Goal: Use online tool/utility: Utilize a website feature to perform a specific function

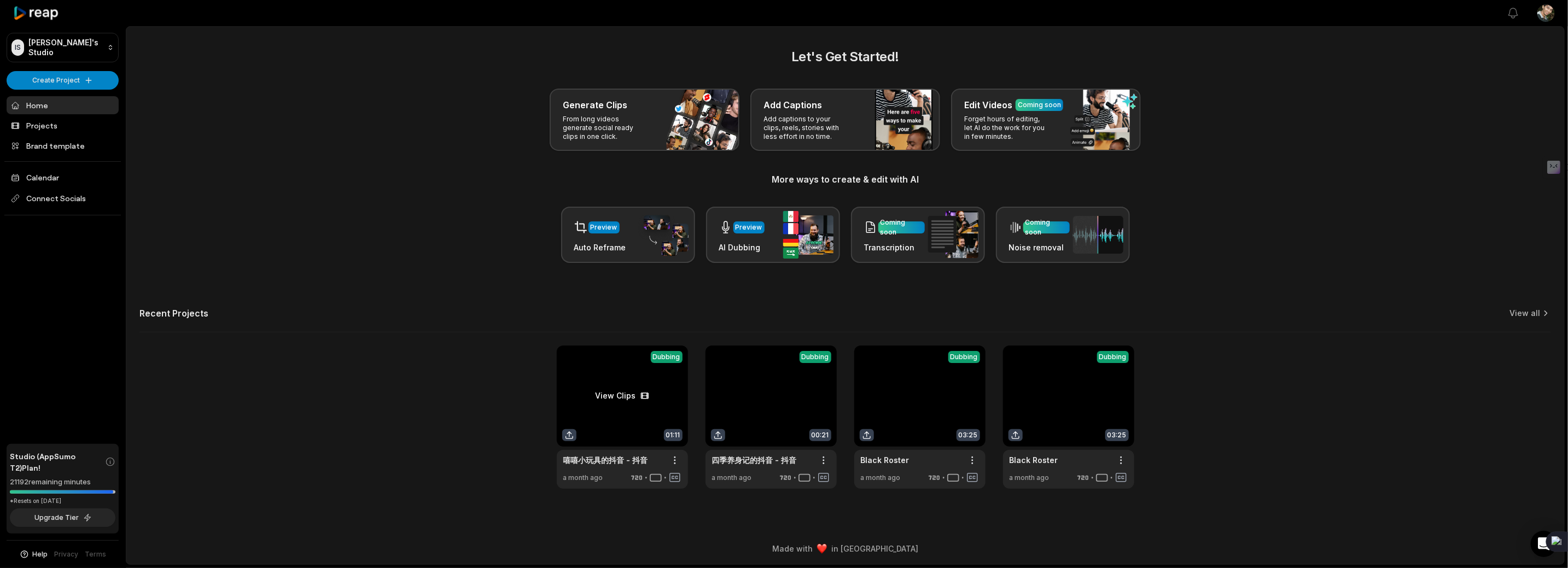
click at [618, 393] on link at bounding box center [622, 417] width 131 height 143
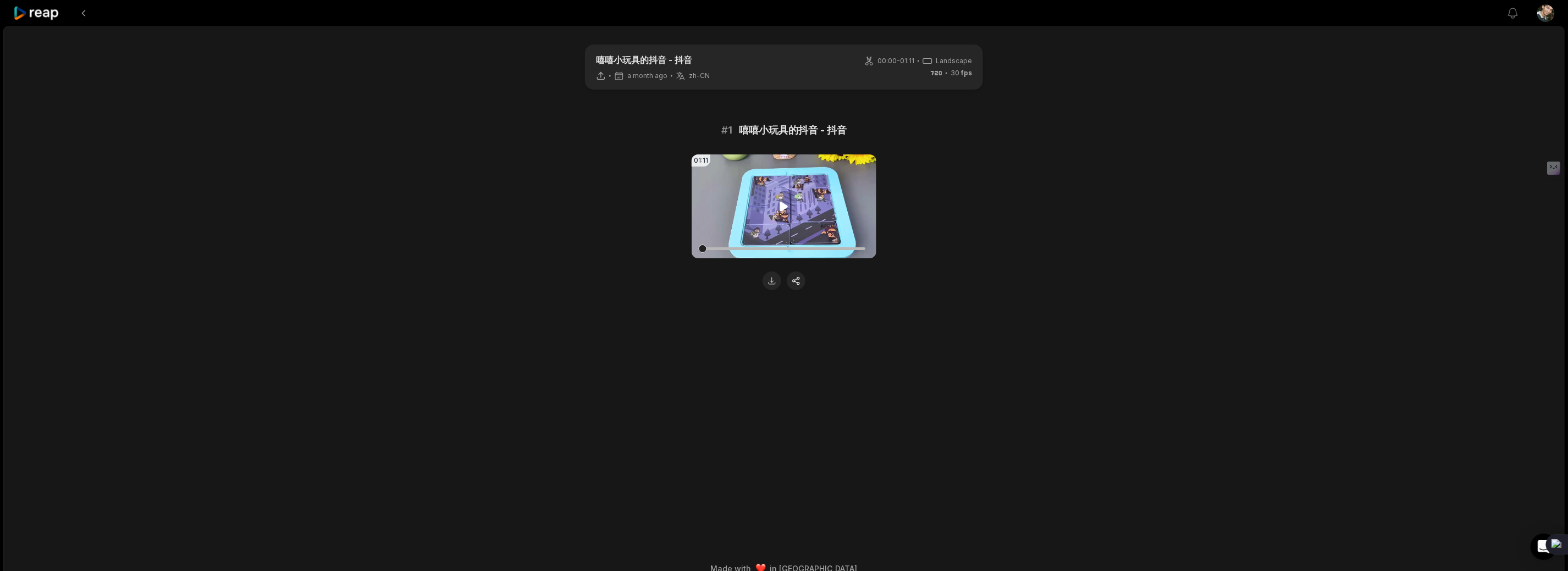
click at [780, 203] on icon at bounding box center [784, 206] width 13 height 13
click at [859, 214] on video "Your browser does not support mp4 format." at bounding box center [784, 206] width 185 height 104
click at [844, 249] on div at bounding box center [784, 249] width 163 height 3
click at [844, 247] on div at bounding box center [784, 249] width 163 height 3
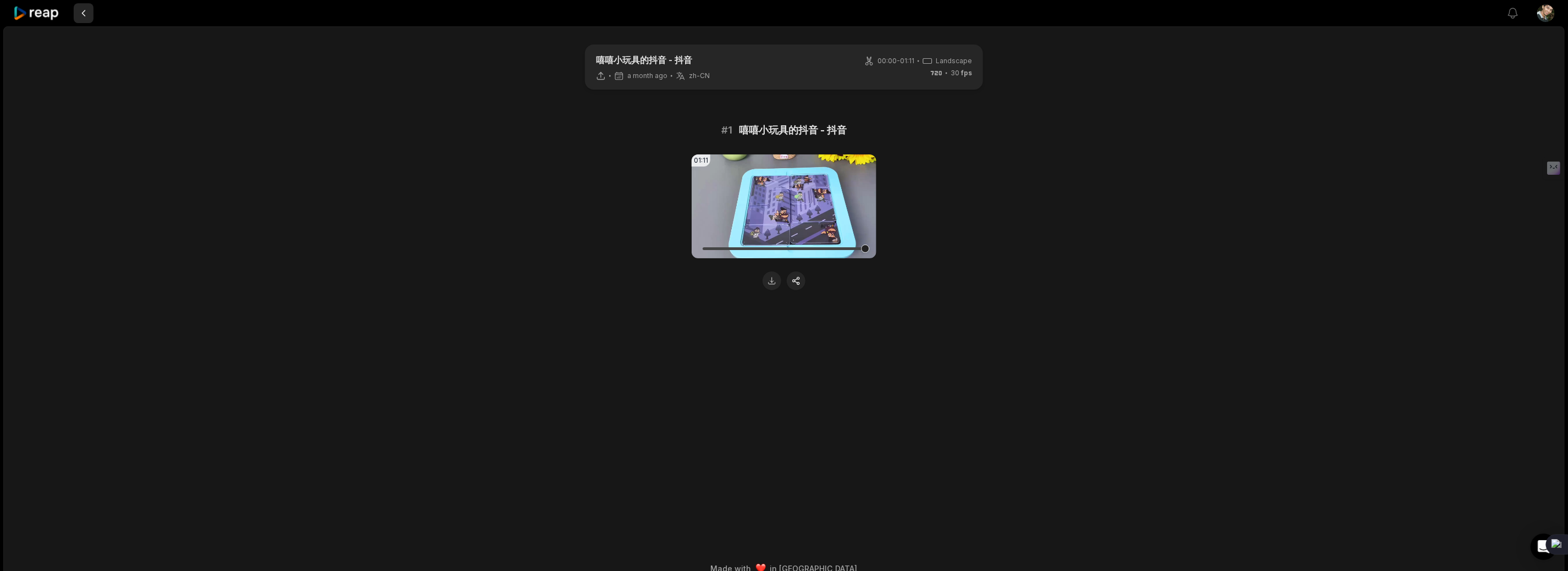
click at [83, 13] on button at bounding box center [83, 13] width 20 height 20
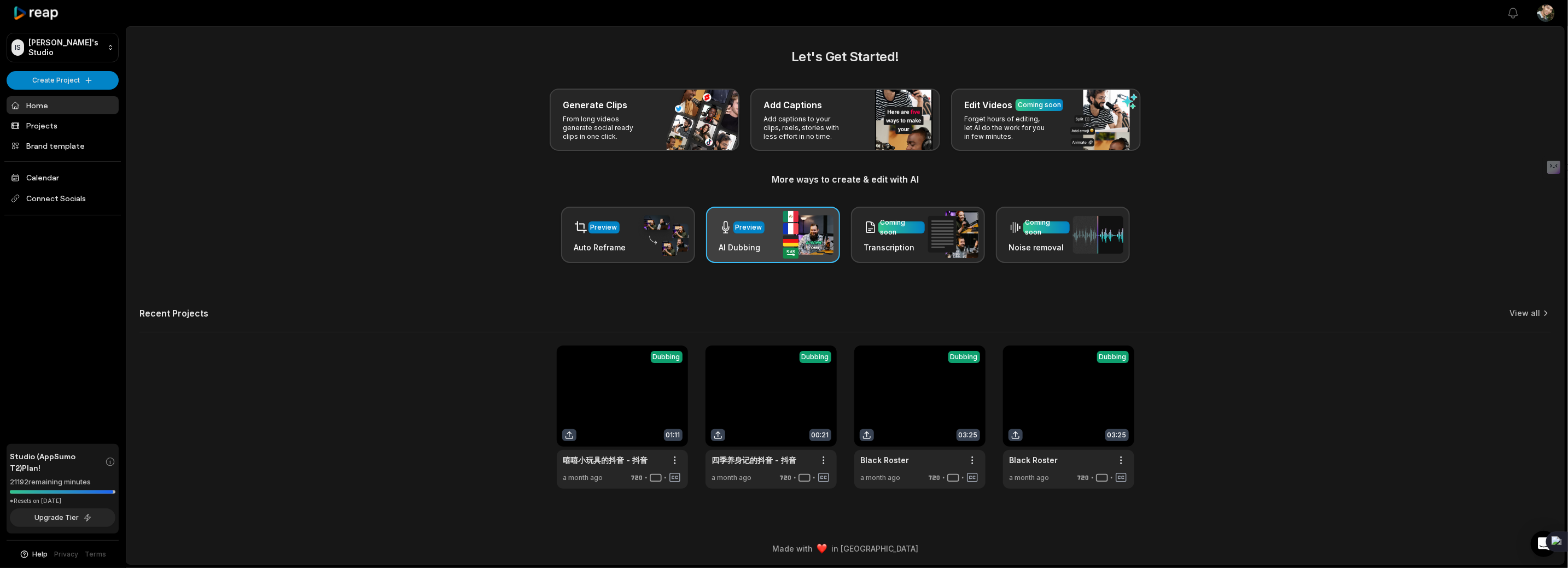
click at [773, 228] on div "Preview AI Dubbing" at bounding box center [773, 235] width 134 height 56
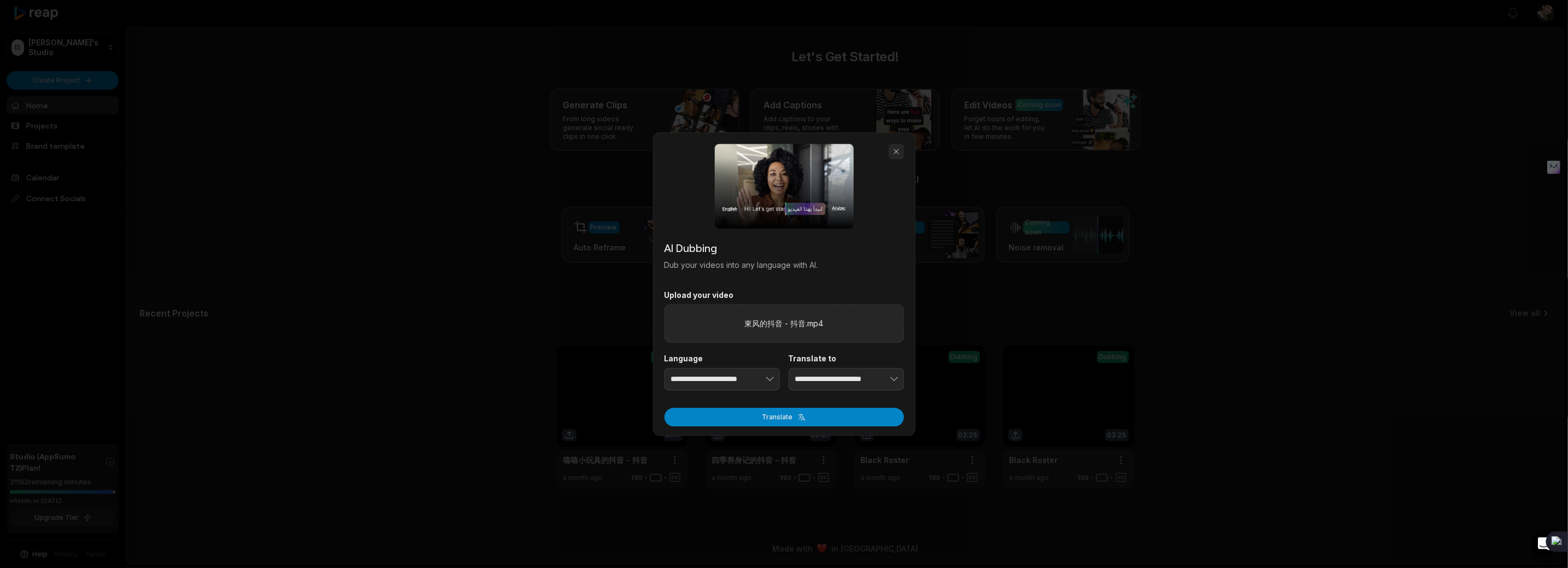
click at [895, 150] on button "button" at bounding box center [897, 152] width 15 height 15
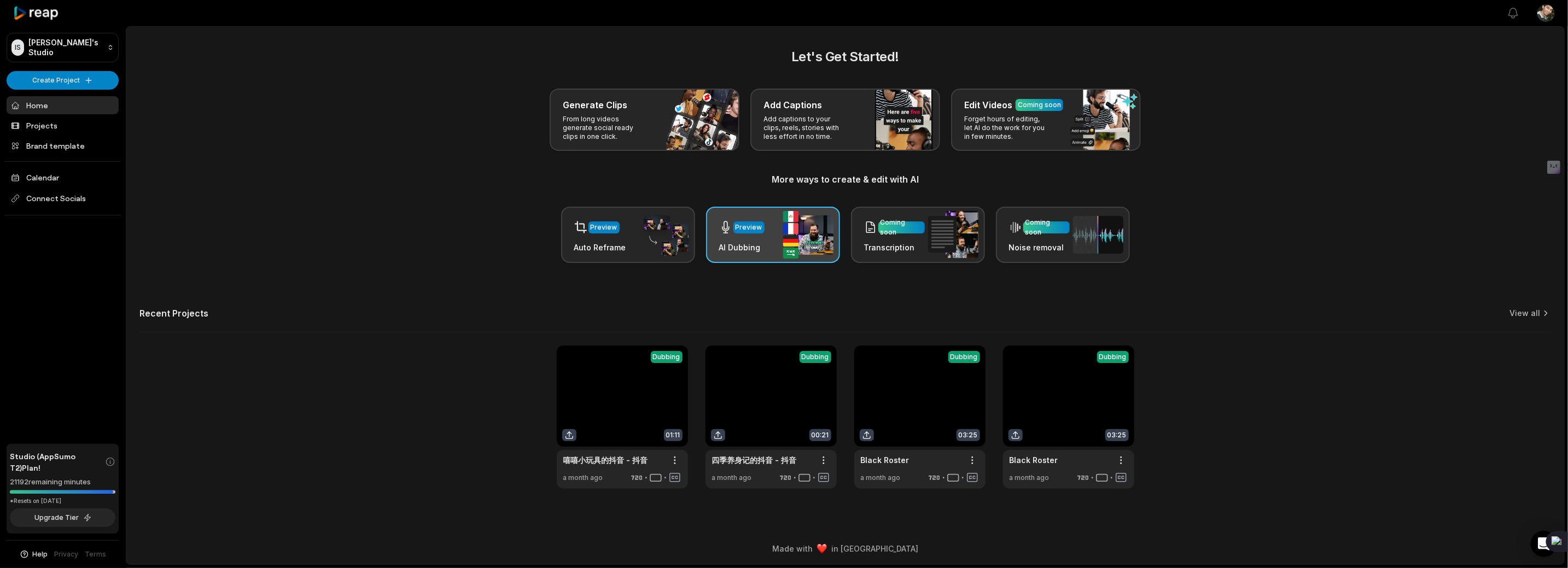
click at [752, 229] on div "Preview" at bounding box center [749, 227] width 27 height 10
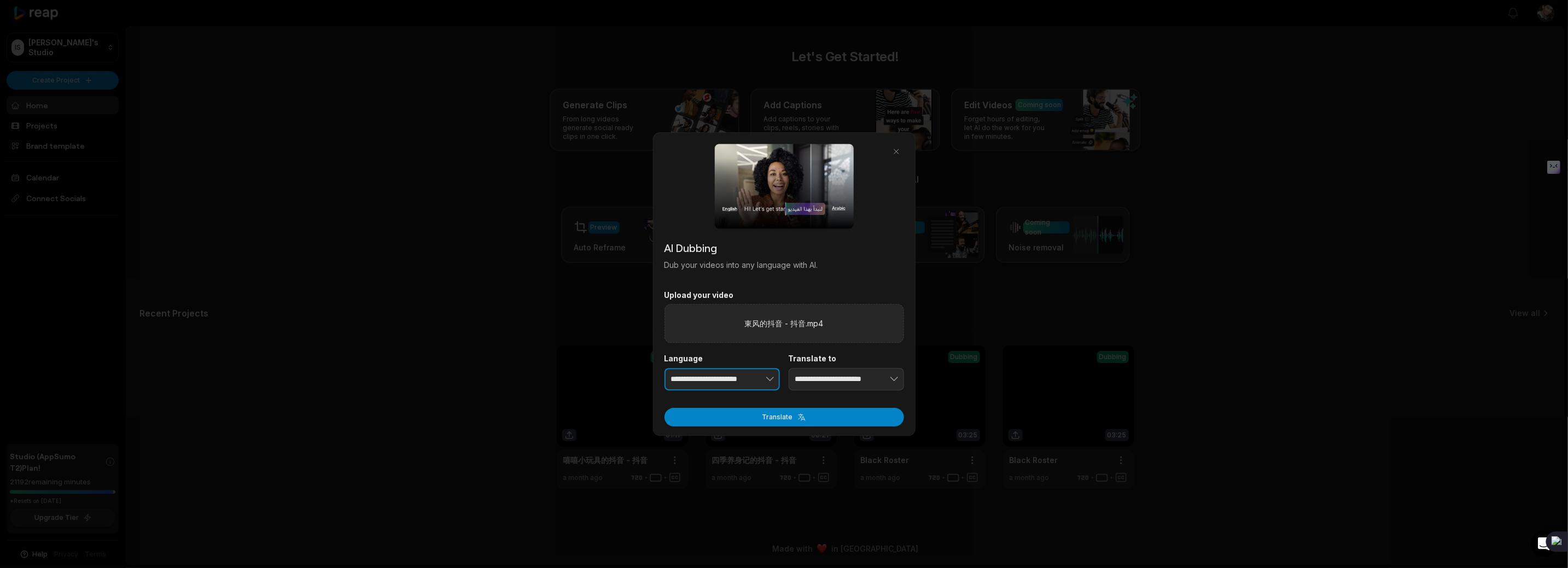
click at [744, 374] on button "button" at bounding box center [753, 379] width 54 height 23
type input "*"
type input "**********"
click at [847, 375] on input "**********" at bounding box center [846, 379] width 115 height 23
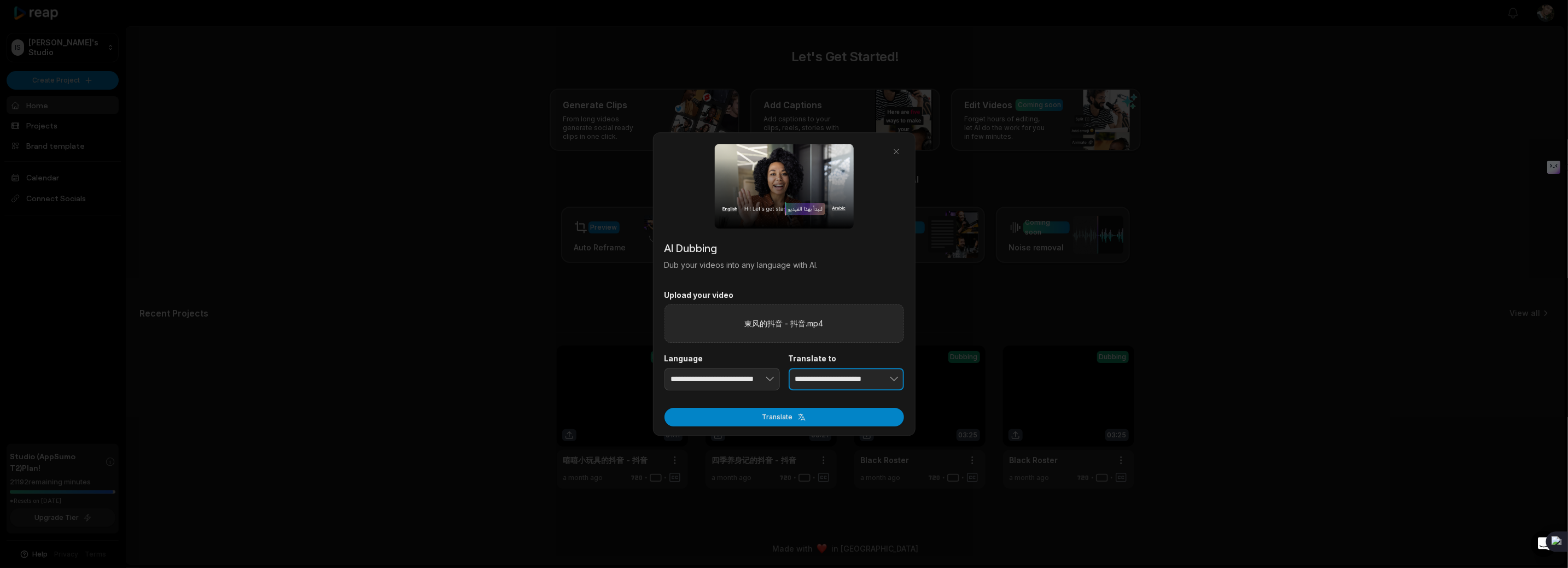
click at [894, 379] on icon "button" at bounding box center [894, 379] width 11 height 11
click at [886, 374] on button "button" at bounding box center [877, 379] width 54 height 23
click at [880, 379] on button "button" at bounding box center [877, 379] width 54 height 23
type input "*"
type input "**********"
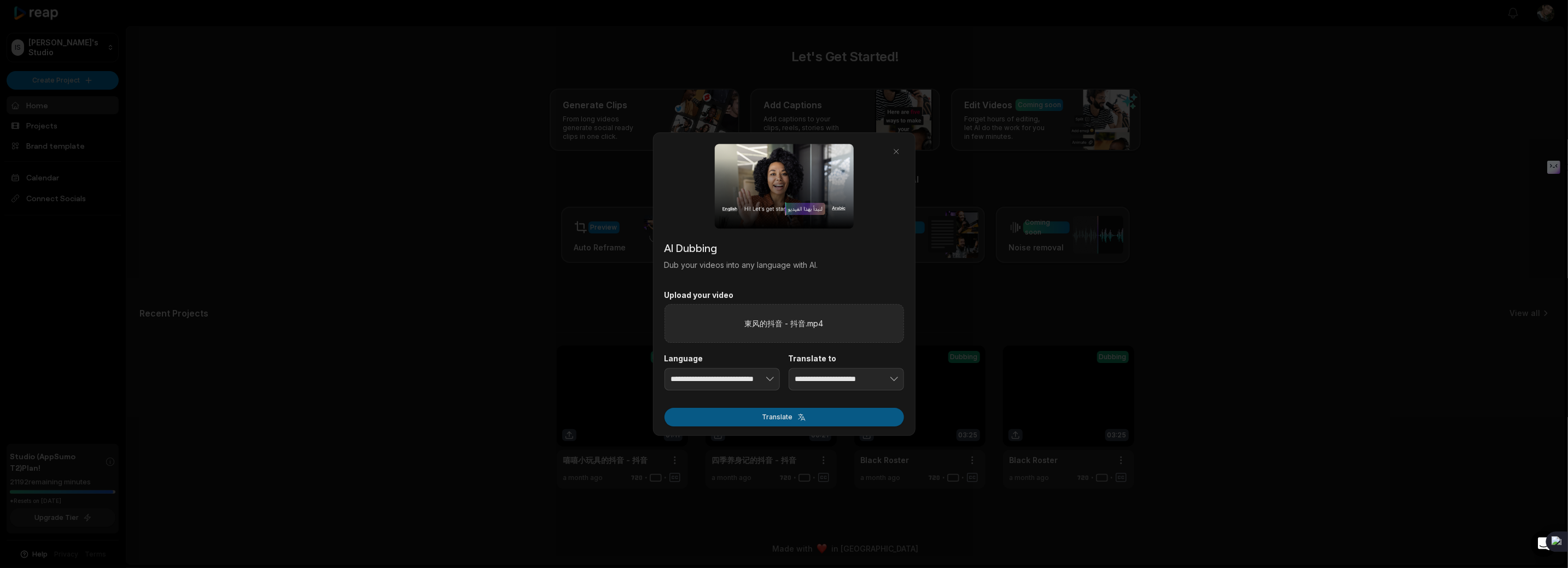
click at [798, 416] on button "Translate" at bounding box center [784, 417] width 240 height 18
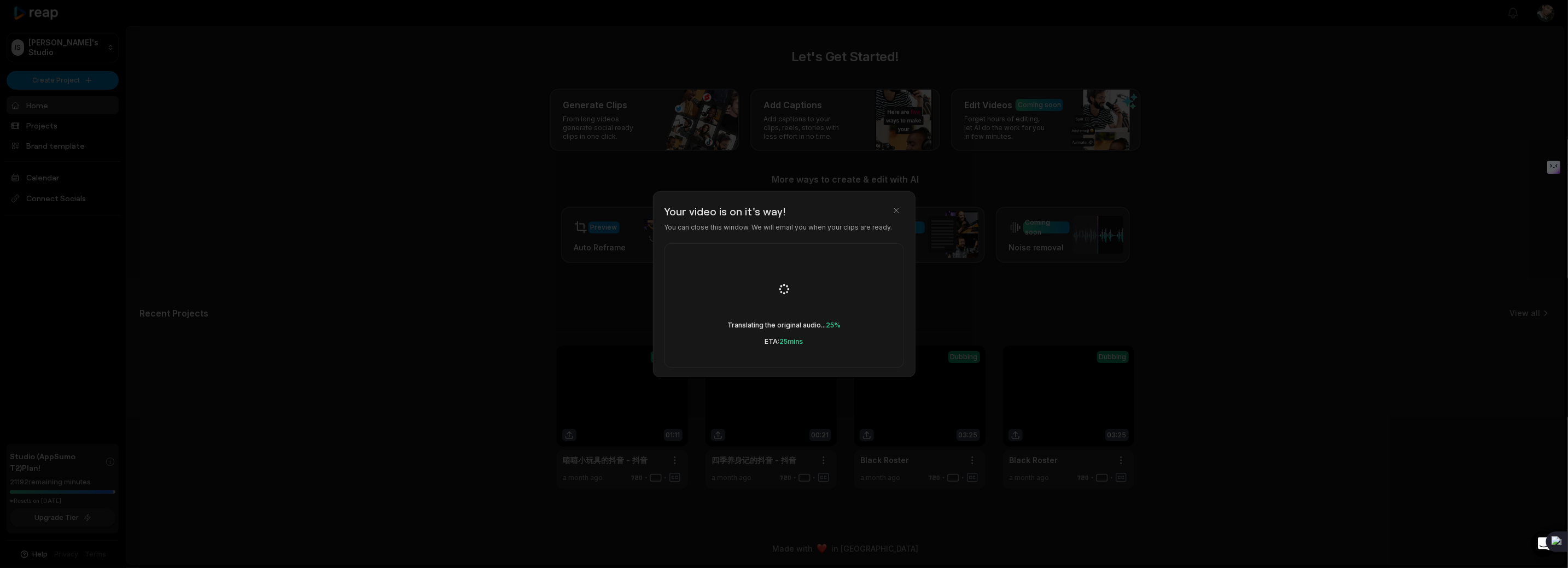
click at [898, 199] on div "Your video is on it's way! You can close this window. We will email you when yo…" at bounding box center [784, 284] width 263 height 186
click at [893, 206] on button "button" at bounding box center [897, 210] width 15 height 15
